Goal: Task Accomplishment & Management: Complete application form

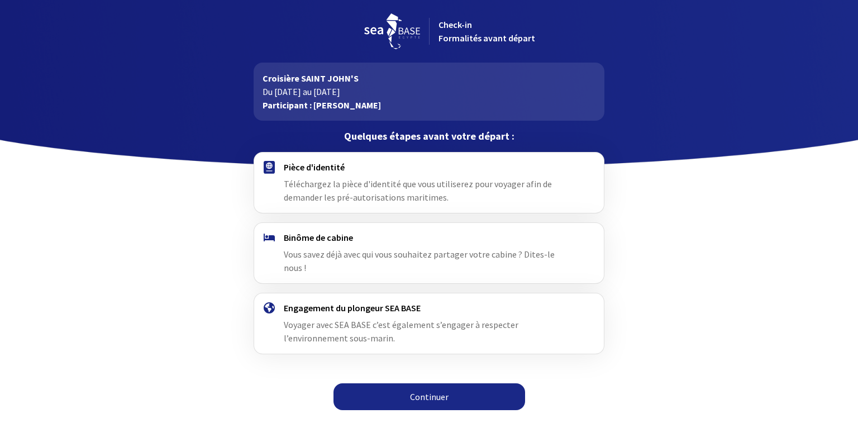
click at [346, 179] on span "Téléchargez la pièce d'identité que vous utiliserez pour voyager afin de demand…" at bounding box center [418, 190] width 268 height 25
click at [438, 383] on link "Continuer" at bounding box center [429, 396] width 192 height 27
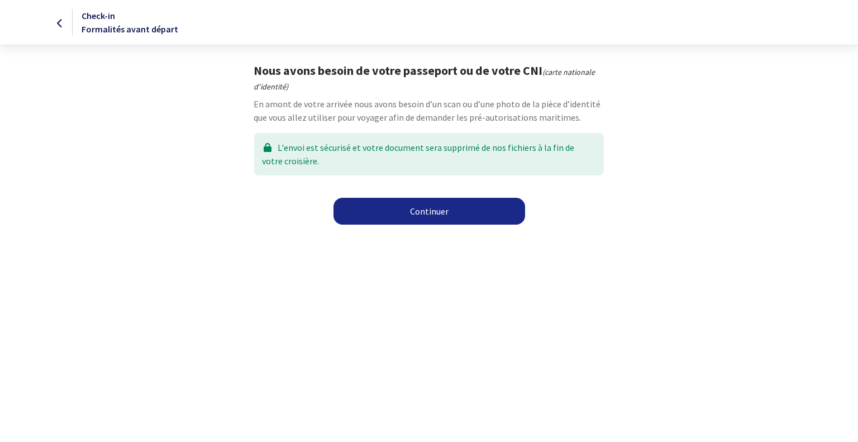
click at [432, 209] on link "Continuer" at bounding box center [429, 211] width 192 height 27
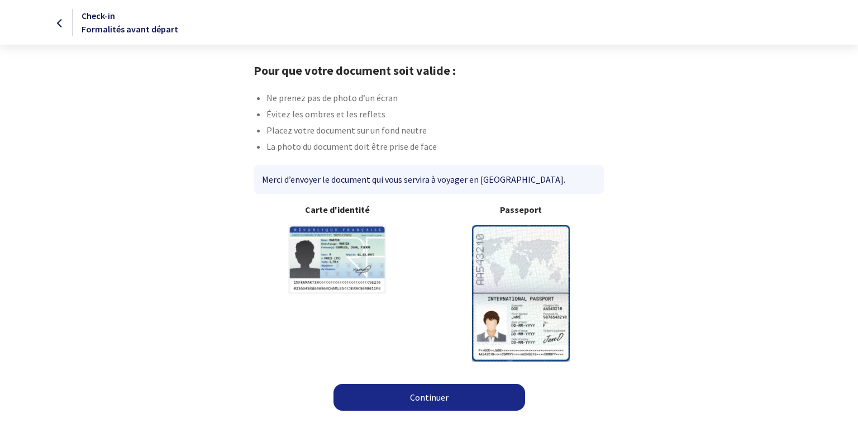
click at [424, 393] on link "Continuer" at bounding box center [429, 397] width 192 height 27
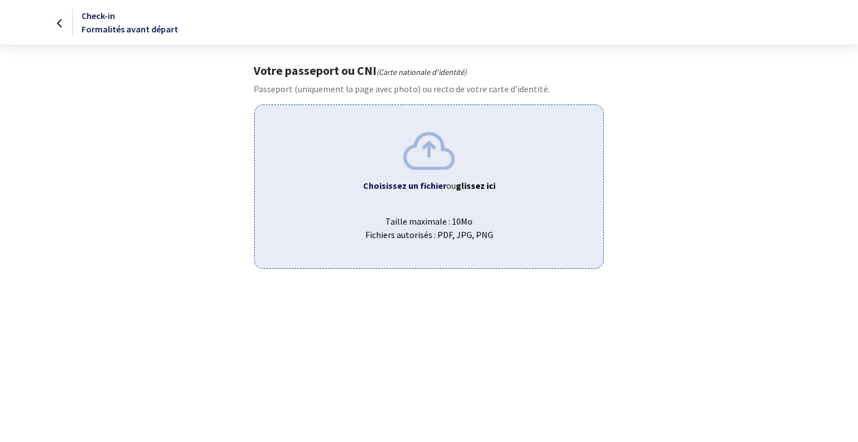
click at [427, 156] on img at bounding box center [428, 150] width 51 height 37
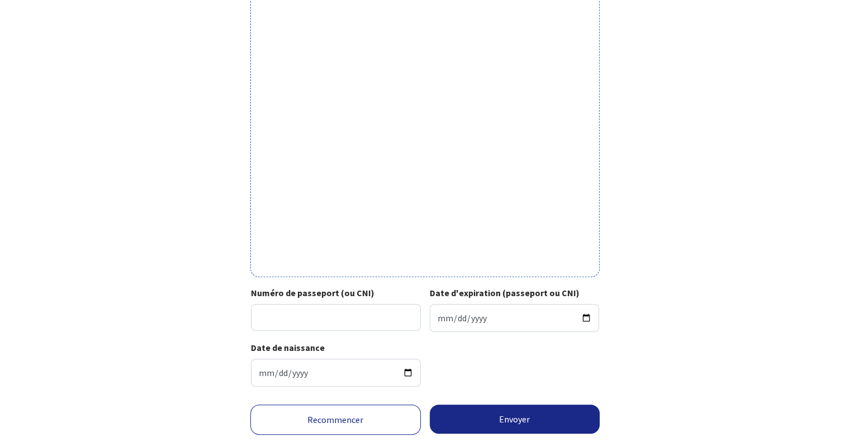
scroll to position [279, 0]
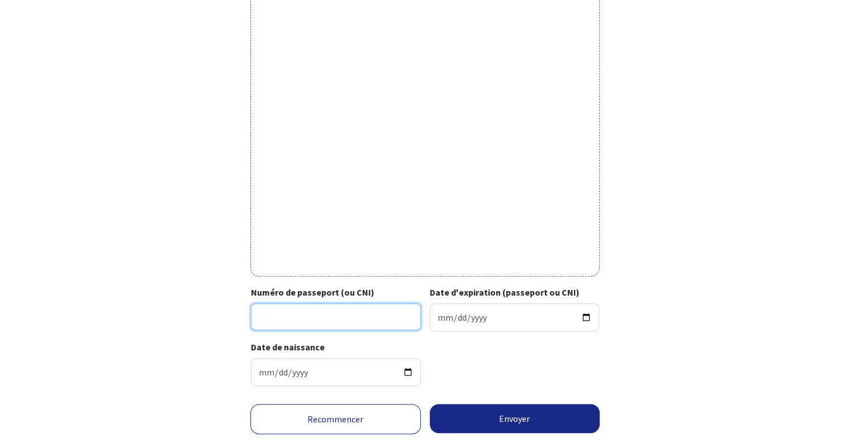
click at [346, 319] on input "Numéro de passeport (ou CNI)" at bounding box center [336, 316] width 170 height 27
type input "25DD86455"
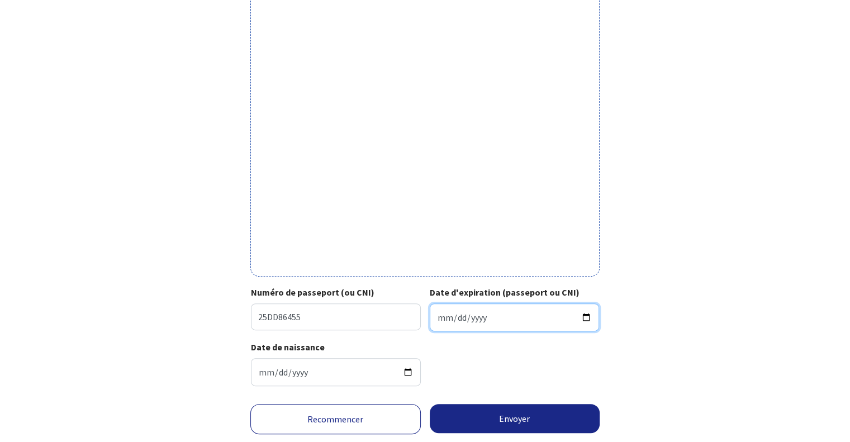
click at [447, 321] on input "Date d'expiration (passeport ou CNI)" at bounding box center [515, 317] width 170 height 28
click at [440, 317] on input "Date d'expiration (passeport ou CNI)" at bounding box center [515, 317] width 170 height 28
type input "2035-05-05"
click at [440, 315] on input "2035-05-05" at bounding box center [515, 317] width 170 height 28
type input "2035-05-04"
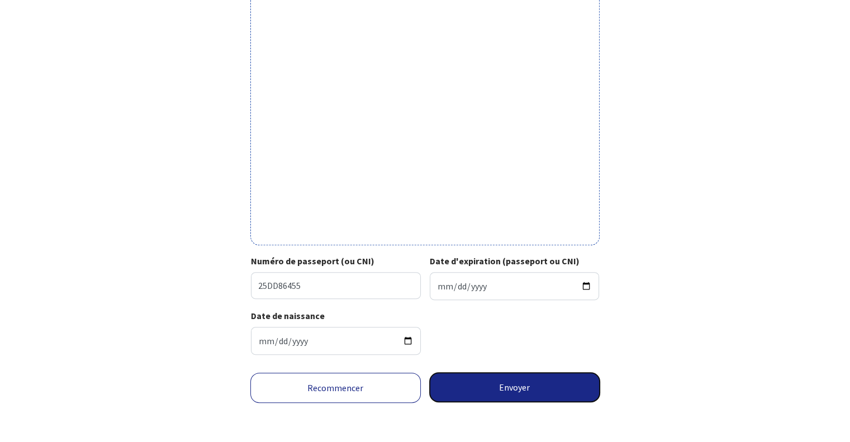
click at [524, 381] on button "Envoyer" at bounding box center [515, 387] width 170 height 29
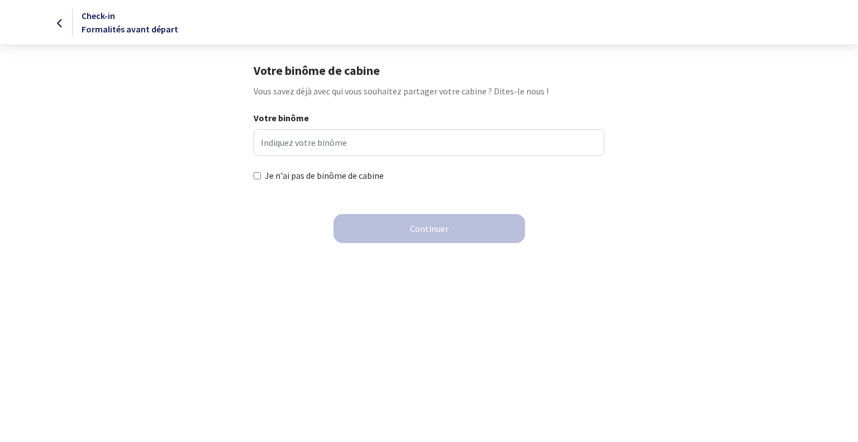
click at [256, 175] on input "Je n'ai pas de binôme de cabine" at bounding box center [257, 175] width 7 height 7
checkbox input "true"
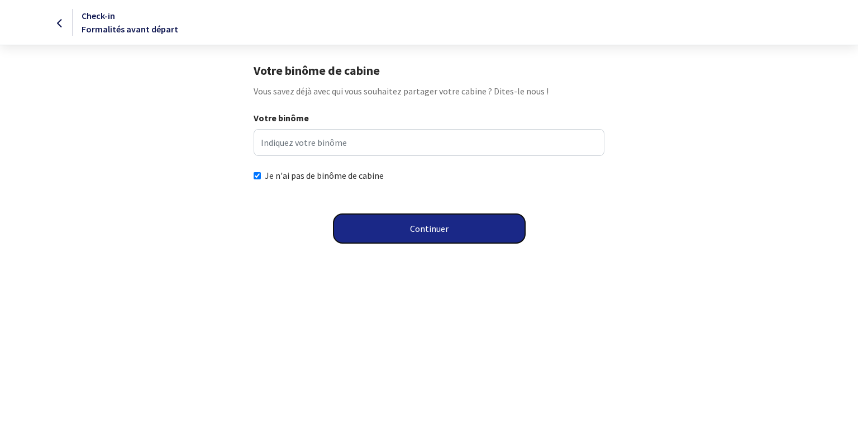
click at [420, 225] on button "Continuer" at bounding box center [429, 228] width 192 height 29
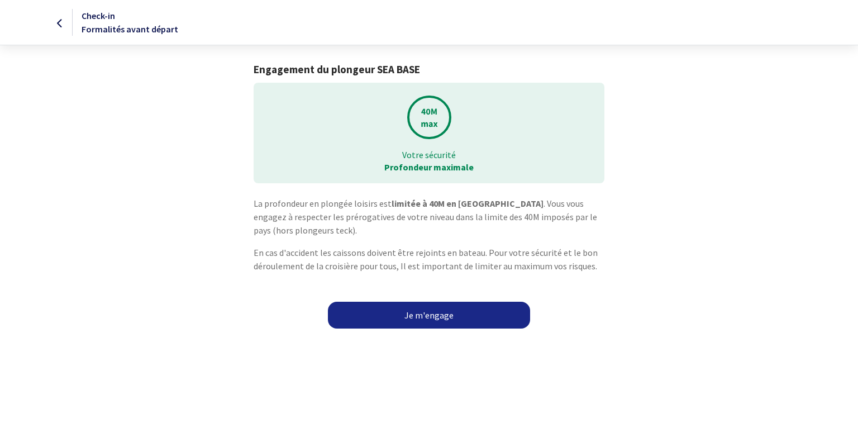
click at [450, 310] on link "Je m'engage" at bounding box center [429, 315] width 202 height 27
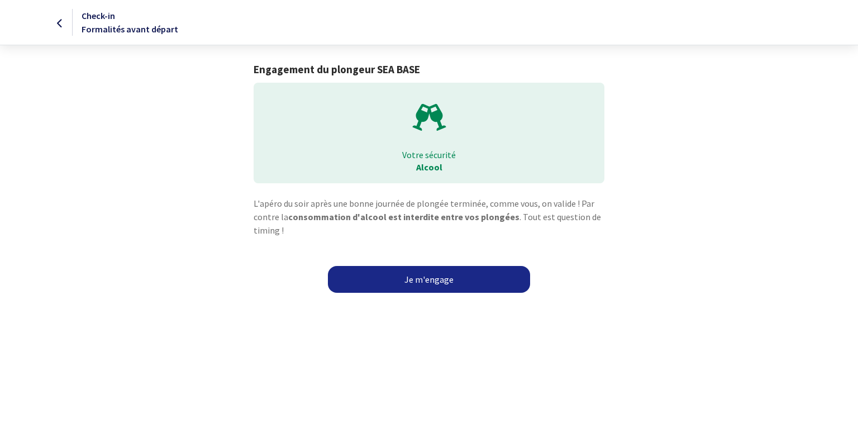
click at [431, 278] on link "Je m'engage" at bounding box center [429, 279] width 202 height 27
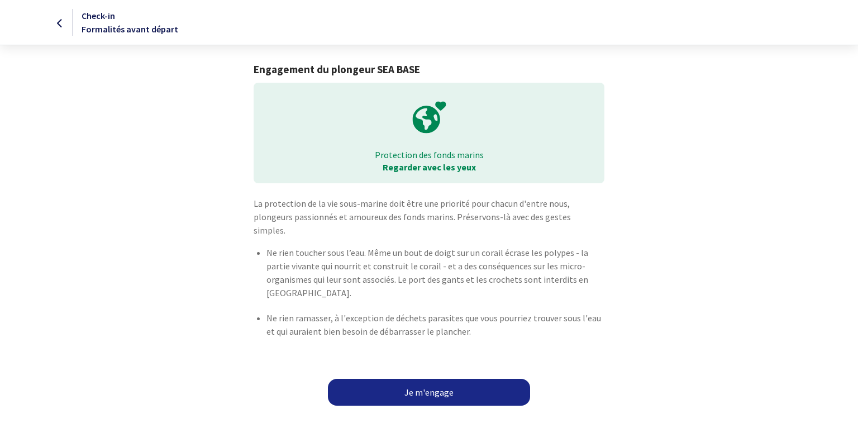
click at [440, 379] on link "Je m'engage" at bounding box center [429, 392] width 202 height 27
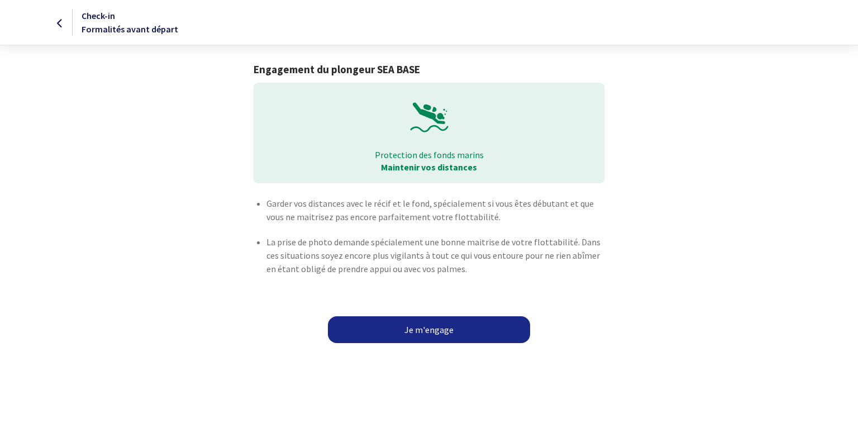
click at [431, 326] on link "Je m'engage" at bounding box center [429, 329] width 202 height 27
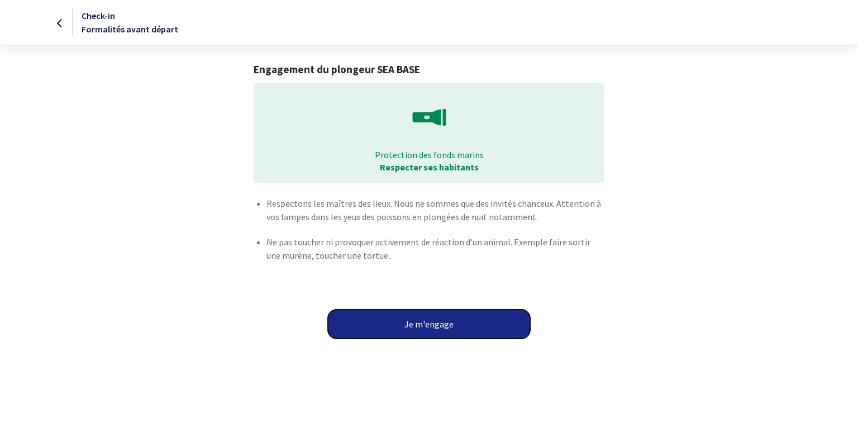
click at [430, 322] on button "Je m'engage" at bounding box center [429, 323] width 202 height 29
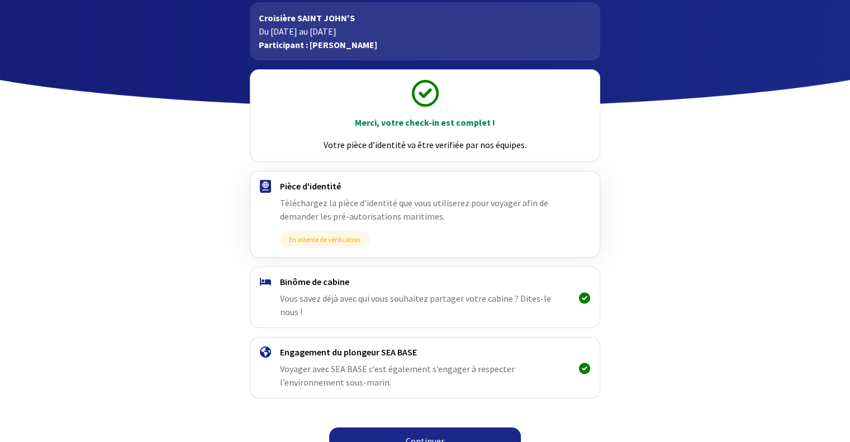
scroll to position [65, 0]
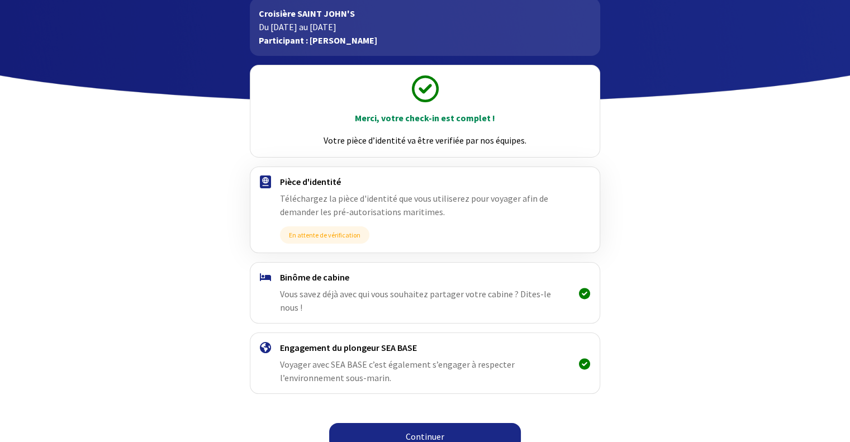
click at [417, 425] on link "Continuer" at bounding box center [425, 436] width 192 height 27
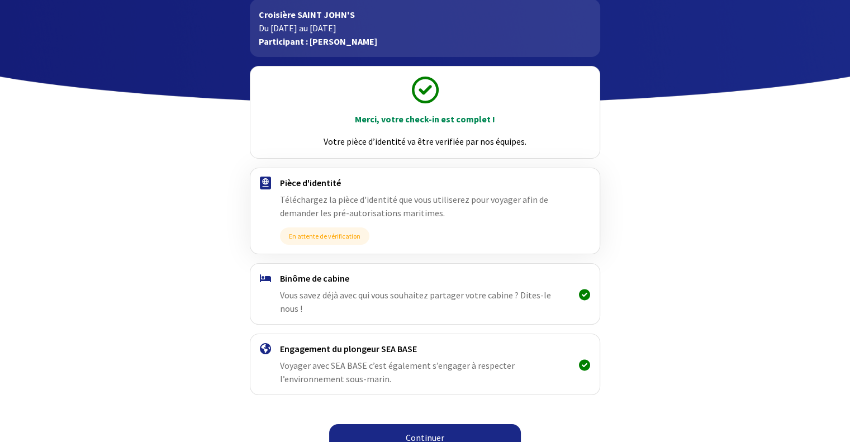
scroll to position [65, 0]
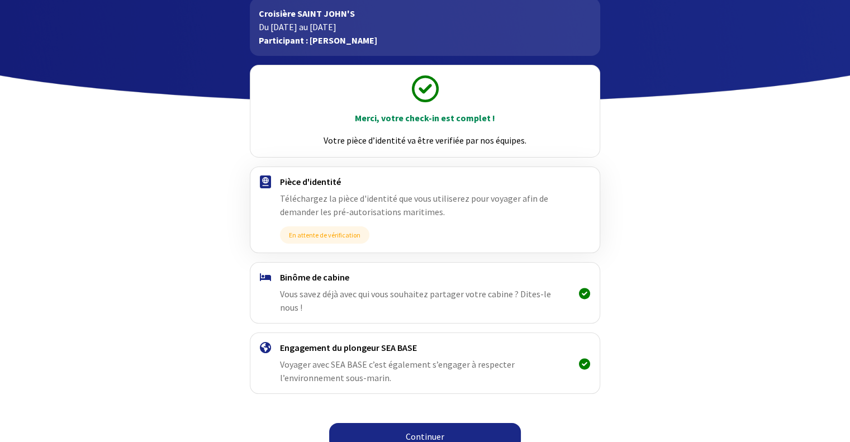
click at [400, 423] on link "Continuer" at bounding box center [425, 436] width 192 height 27
